Goal: Entertainment & Leisure: Consume media (video, audio)

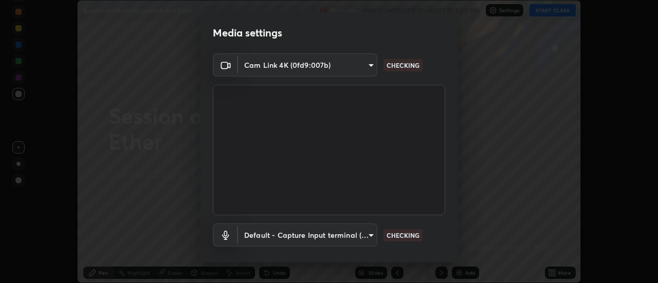
scroll to position [54, 0]
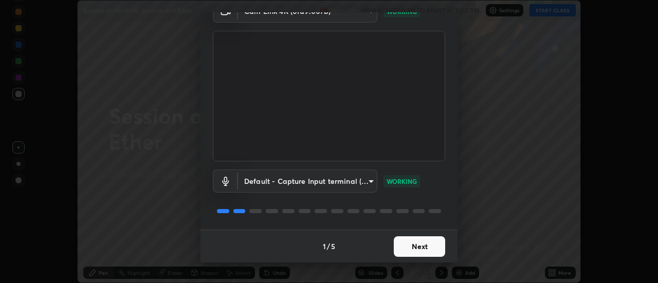
click at [431, 252] on button "Next" at bounding box center [419, 247] width 51 height 21
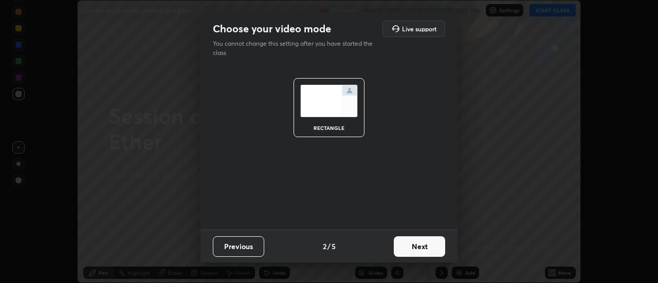
scroll to position [0, 0]
click at [430, 250] on button "Next" at bounding box center [419, 247] width 51 height 21
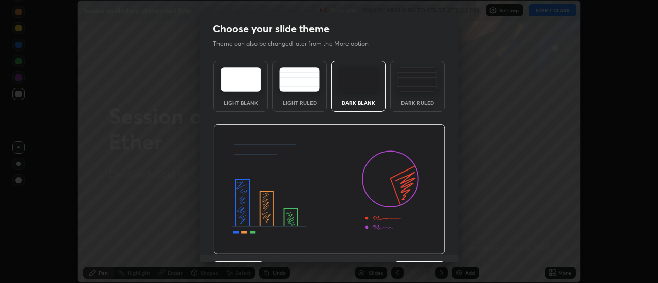
click at [429, 247] on img at bounding box center [329, 189] width 232 height 131
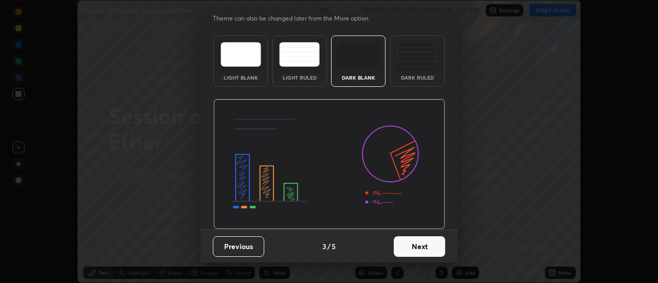
click at [424, 247] on button "Next" at bounding box center [419, 247] width 51 height 21
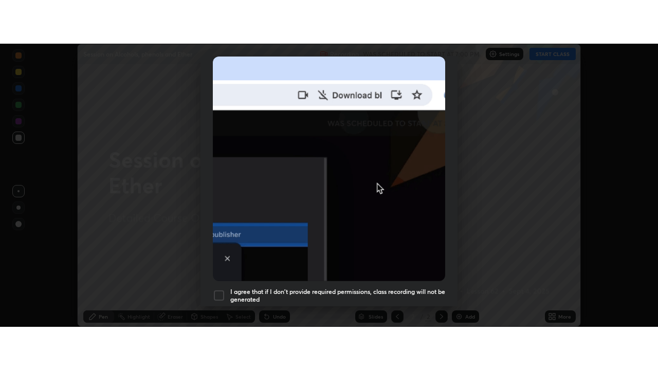
scroll to position [264, 0]
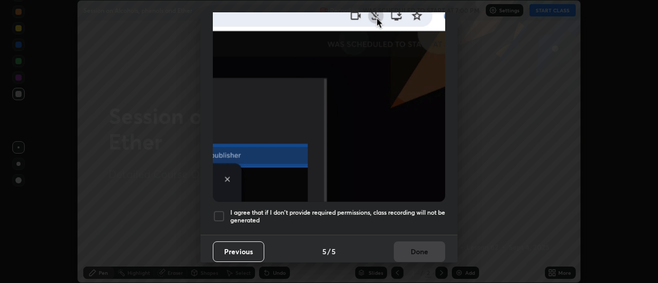
click at [415, 210] on h5 "I agree that if I don't provide required permissions, class recording will not …" at bounding box center [337, 217] width 215 height 16
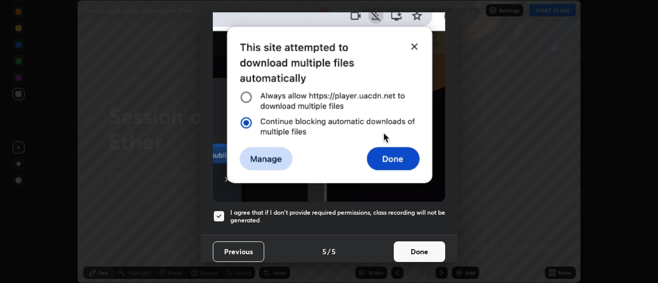
click at [421, 251] on button "Done" at bounding box center [419, 252] width 51 height 21
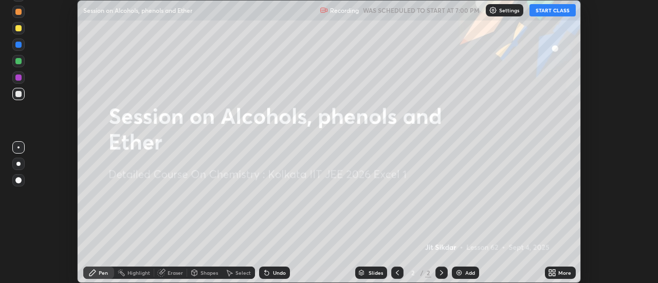
click at [556, 9] on button "START CLASS" at bounding box center [553, 10] width 46 height 12
click at [562, 272] on div "More" at bounding box center [564, 272] width 13 height 5
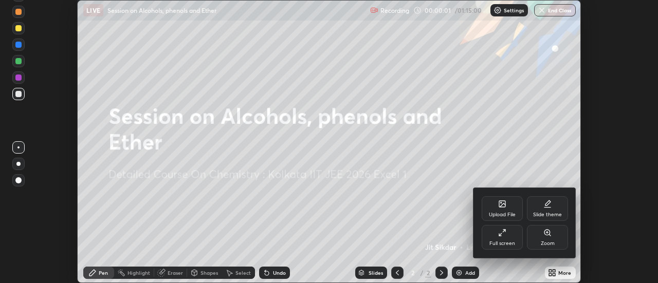
click at [508, 237] on div "Full screen" at bounding box center [502, 237] width 41 height 25
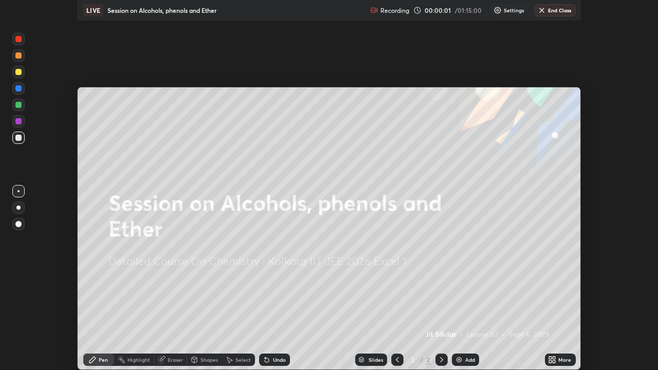
scroll to position [370, 658]
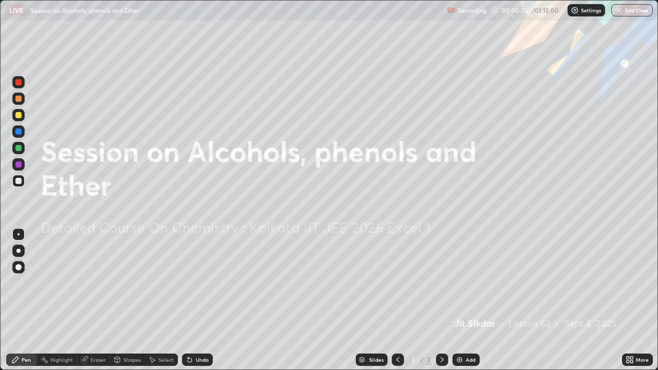
click at [469, 283] on div "Add" at bounding box center [471, 359] width 10 height 5
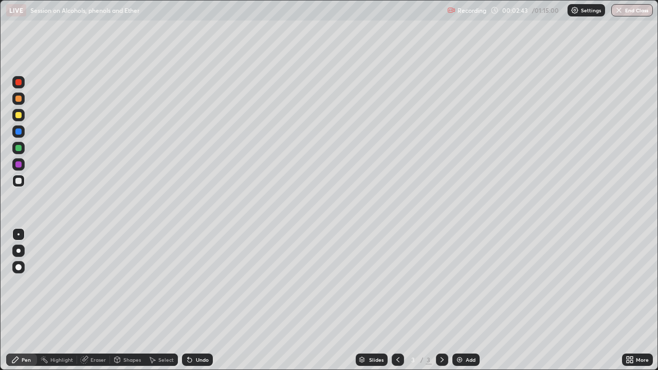
click at [22, 146] on div at bounding box center [18, 148] width 12 height 12
click at [16, 183] on div at bounding box center [18, 181] width 6 height 6
click at [97, 283] on div "Eraser" at bounding box center [98, 359] width 15 height 5
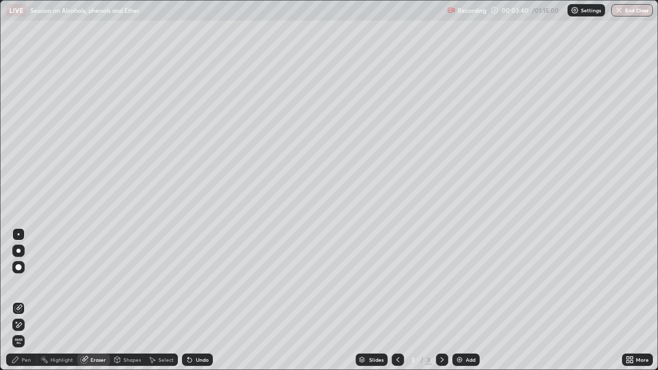
click at [28, 283] on div "Pen" at bounding box center [26, 359] width 9 height 5
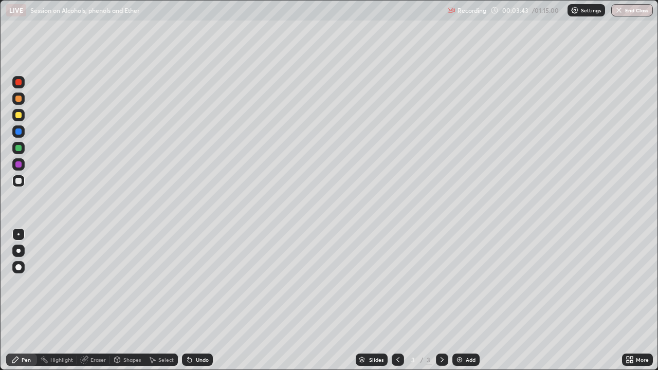
click at [25, 183] on div at bounding box center [18, 181] width 16 height 16
click at [19, 149] on div at bounding box center [18, 148] width 6 height 6
click at [19, 148] on div at bounding box center [18, 148] width 6 height 6
click at [18, 183] on div at bounding box center [18, 181] width 6 height 6
click at [22, 151] on div at bounding box center [18, 148] width 12 height 12
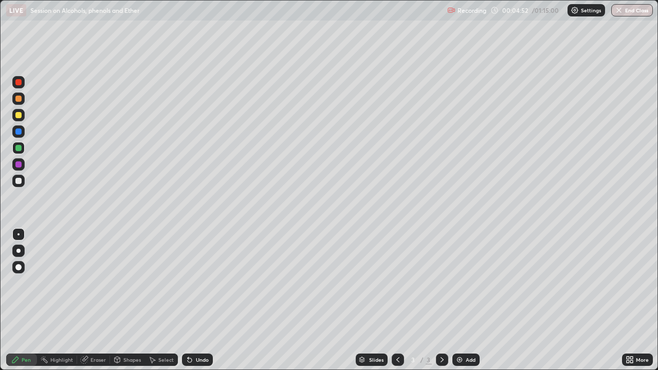
click at [21, 183] on div at bounding box center [18, 181] width 6 height 6
click at [17, 149] on div at bounding box center [18, 148] width 6 height 6
click at [199, 283] on div "Undo" at bounding box center [202, 359] width 13 height 5
click at [197, 283] on div "Undo" at bounding box center [202, 359] width 13 height 5
click at [196, 283] on div "Undo" at bounding box center [202, 359] width 13 height 5
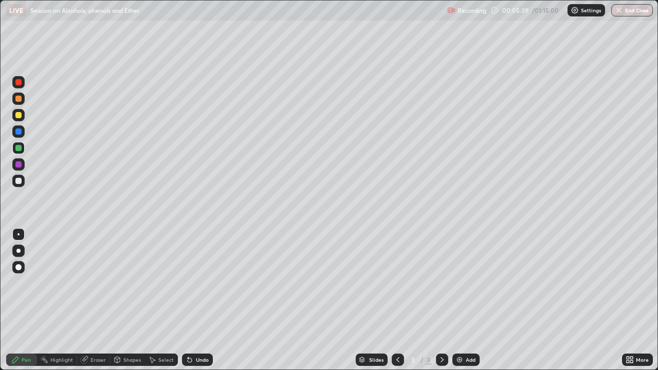
click at [196, 283] on div "Undo" at bounding box center [202, 359] width 13 height 5
click at [201, 283] on div "Undo" at bounding box center [202, 359] width 13 height 5
click at [200, 283] on div "Undo" at bounding box center [202, 359] width 13 height 5
click at [201, 283] on div "Undo" at bounding box center [202, 359] width 13 height 5
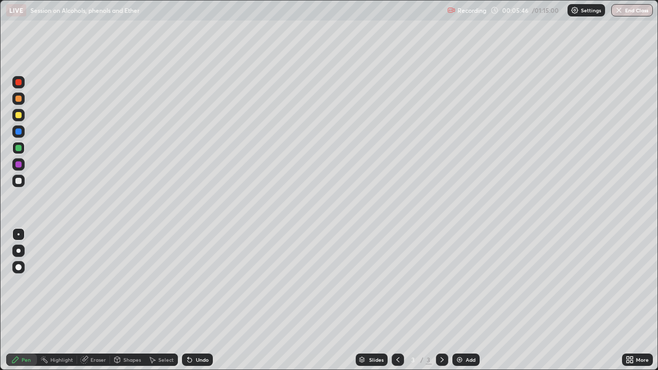
click at [201, 283] on div "Undo" at bounding box center [202, 359] width 13 height 5
click at [200, 283] on div "Undo" at bounding box center [202, 359] width 13 height 5
click at [17, 184] on div at bounding box center [18, 181] width 12 height 12
click at [472, 283] on div "Add" at bounding box center [471, 359] width 10 height 5
click at [21, 112] on div at bounding box center [18, 115] width 12 height 12
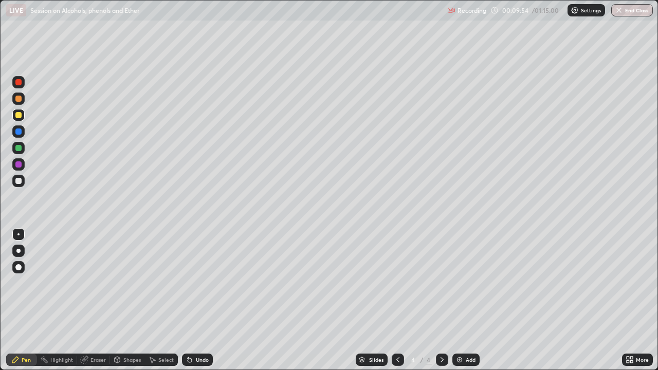
click at [20, 181] on div at bounding box center [18, 181] width 6 height 6
click at [95, 283] on div "Eraser" at bounding box center [98, 359] width 15 height 5
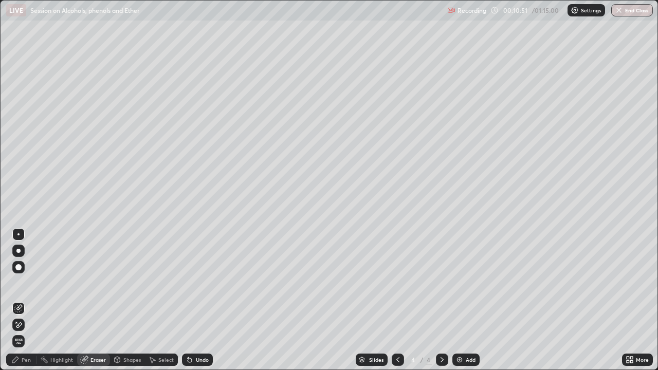
click at [27, 283] on div "Pen" at bounding box center [26, 359] width 9 height 5
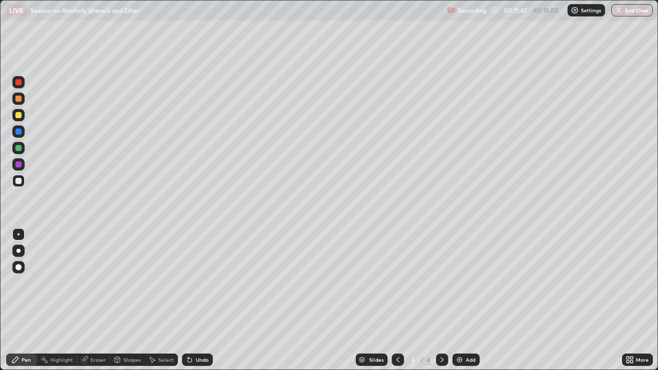
click at [198, 283] on div "Undo" at bounding box center [202, 359] width 13 height 5
click at [469, 283] on div "Add" at bounding box center [466, 360] width 27 height 12
click at [203, 283] on div "Undo" at bounding box center [197, 360] width 31 height 12
click at [96, 283] on div "Eraser" at bounding box center [98, 359] width 15 height 5
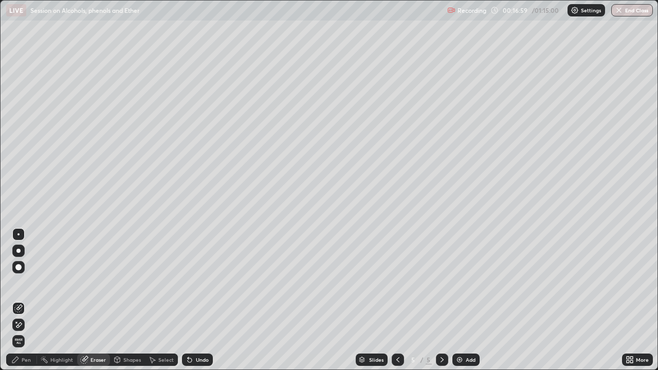
click at [33, 283] on div "Pen" at bounding box center [21, 360] width 31 height 12
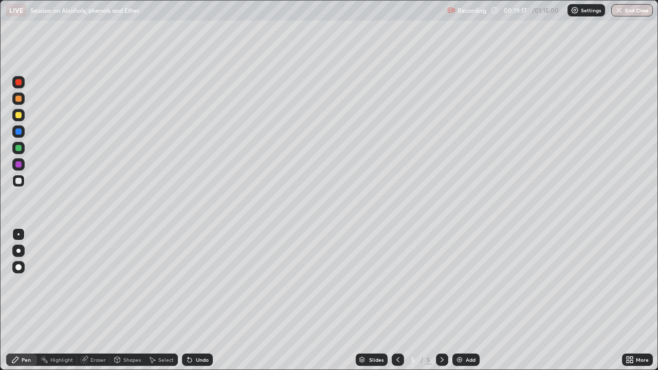
click at [468, 283] on div "Add" at bounding box center [471, 359] width 10 height 5
click at [202, 283] on div "Undo" at bounding box center [202, 359] width 13 height 5
click at [94, 283] on div "Eraser" at bounding box center [98, 359] width 15 height 5
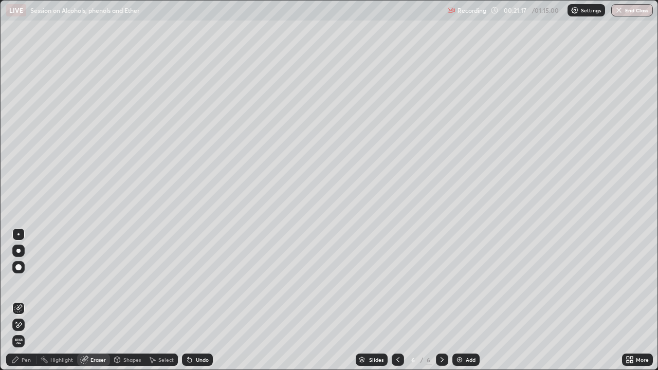
click at [19, 283] on icon at bounding box center [15, 360] width 8 height 8
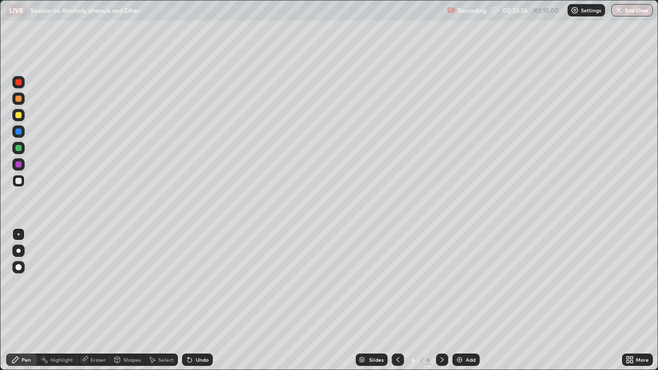
click at [465, 283] on div "Add" at bounding box center [466, 360] width 27 height 12
click at [19, 113] on div at bounding box center [18, 115] width 6 height 6
click at [19, 176] on div at bounding box center [18, 181] width 12 height 12
click at [467, 283] on div "Add" at bounding box center [471, 359] width 10 height 5
click at [16, 114] on div at bounding box center [18, 115] width 6 height 6
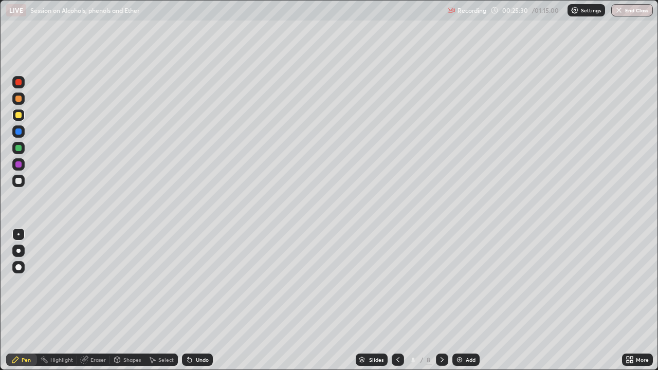
click at [22, 180] on div at bounding box center [18, 181] width 12 height 12
